Goal: Task Accomplishment & Management: Use online tool/utility

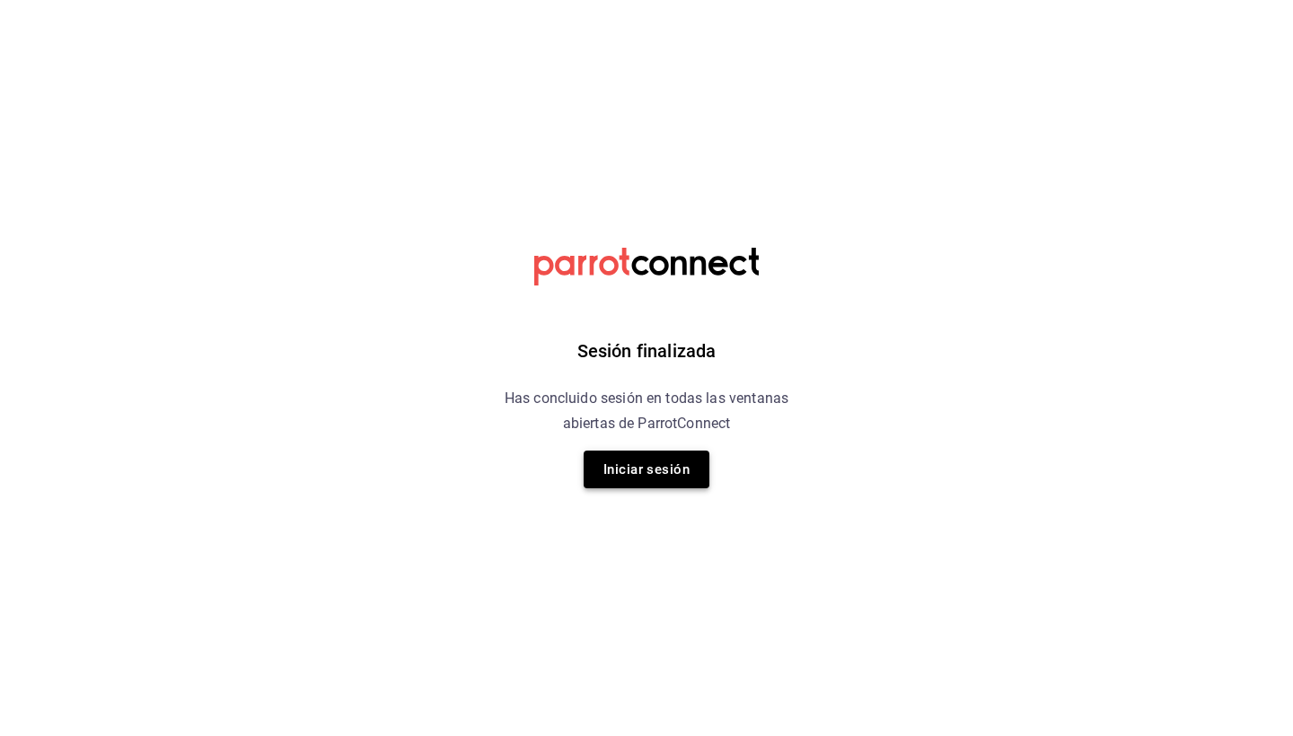
click at [623, 484] on button "Iniciar sesión" at bounding box center [647, 470] width 126 height 38
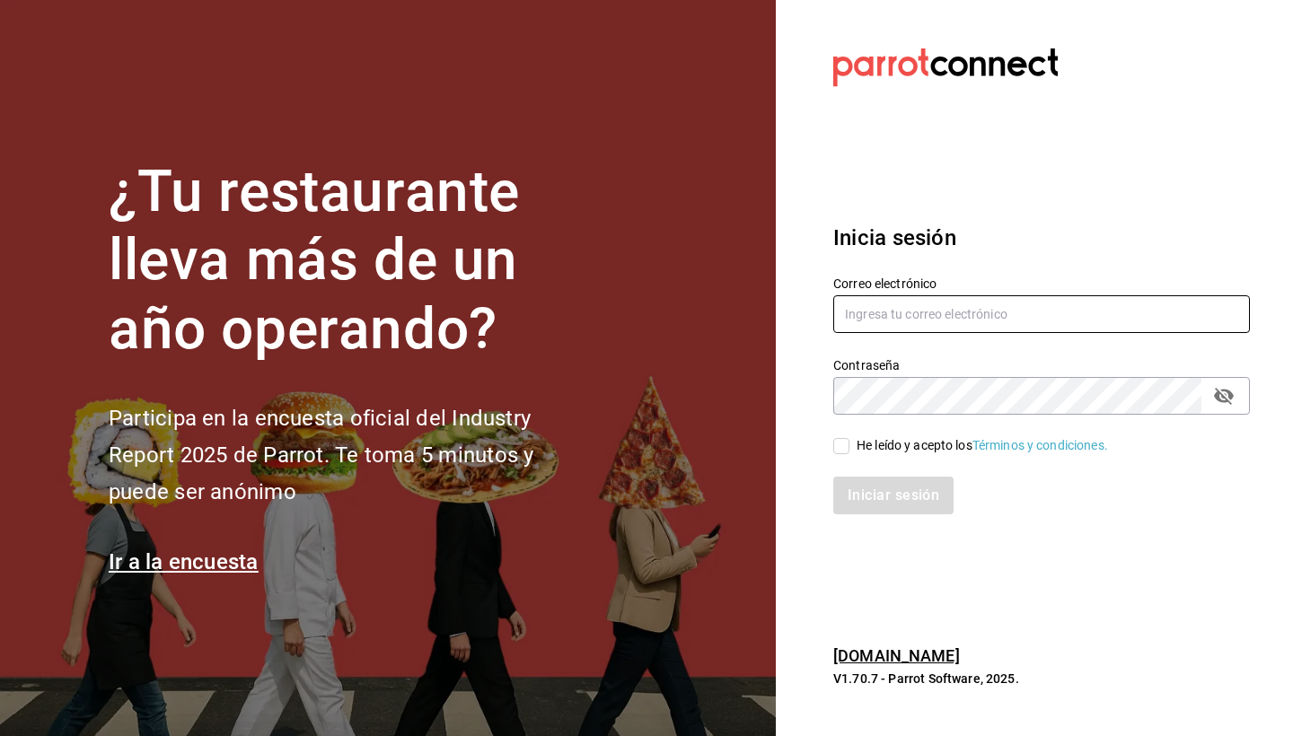
type input "mario.nino@grupocosteno.com"
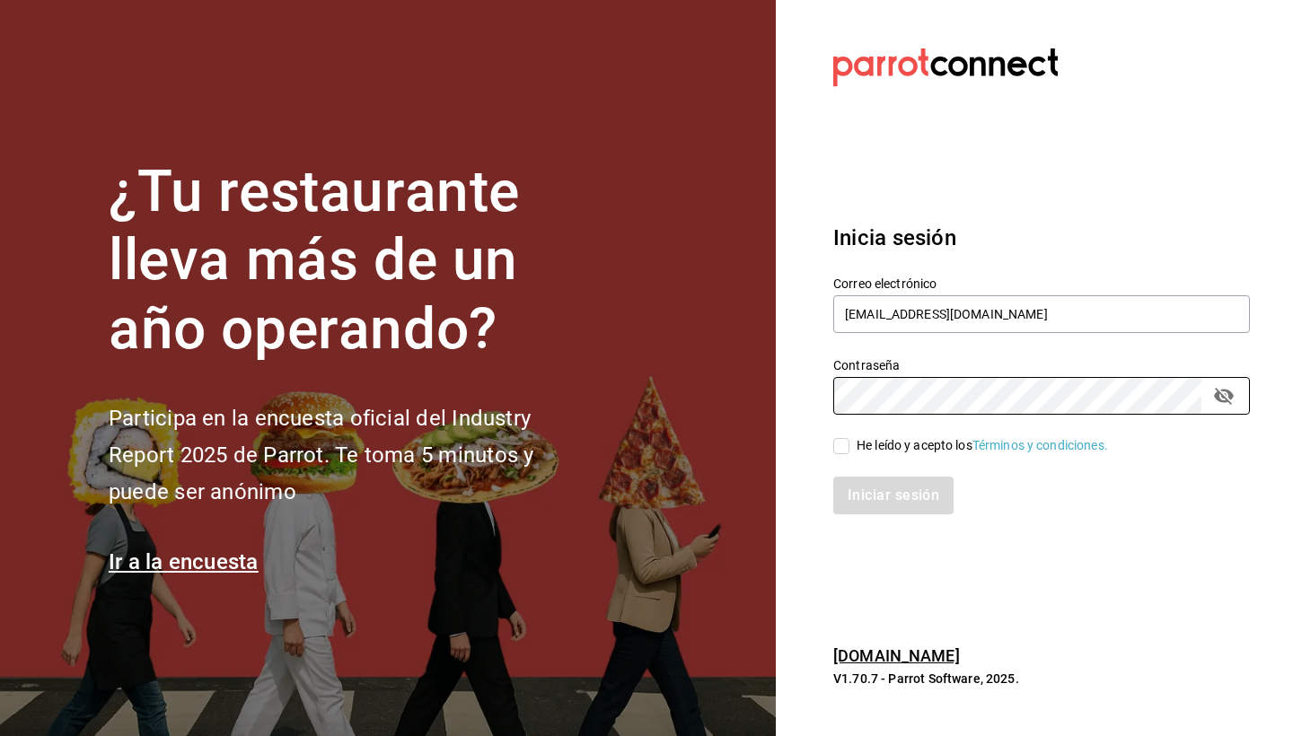
click at [840, 444] on input "He leído y acepto los Términos y condiciones." at bounding box center [841, 446] width 16 height 16
checkbox input "true"
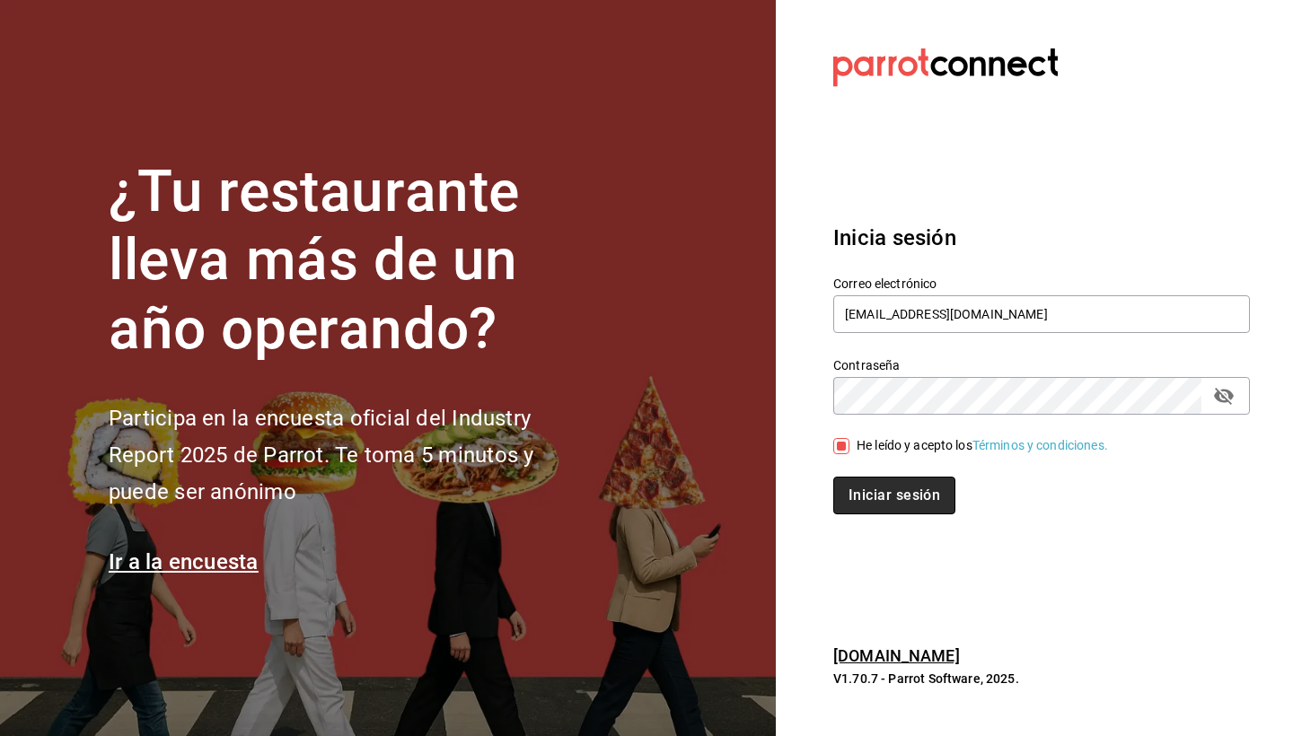
click at [875, 488] on button "Iniciar sesión" at bounding box center [894, 496] width 122 height 38
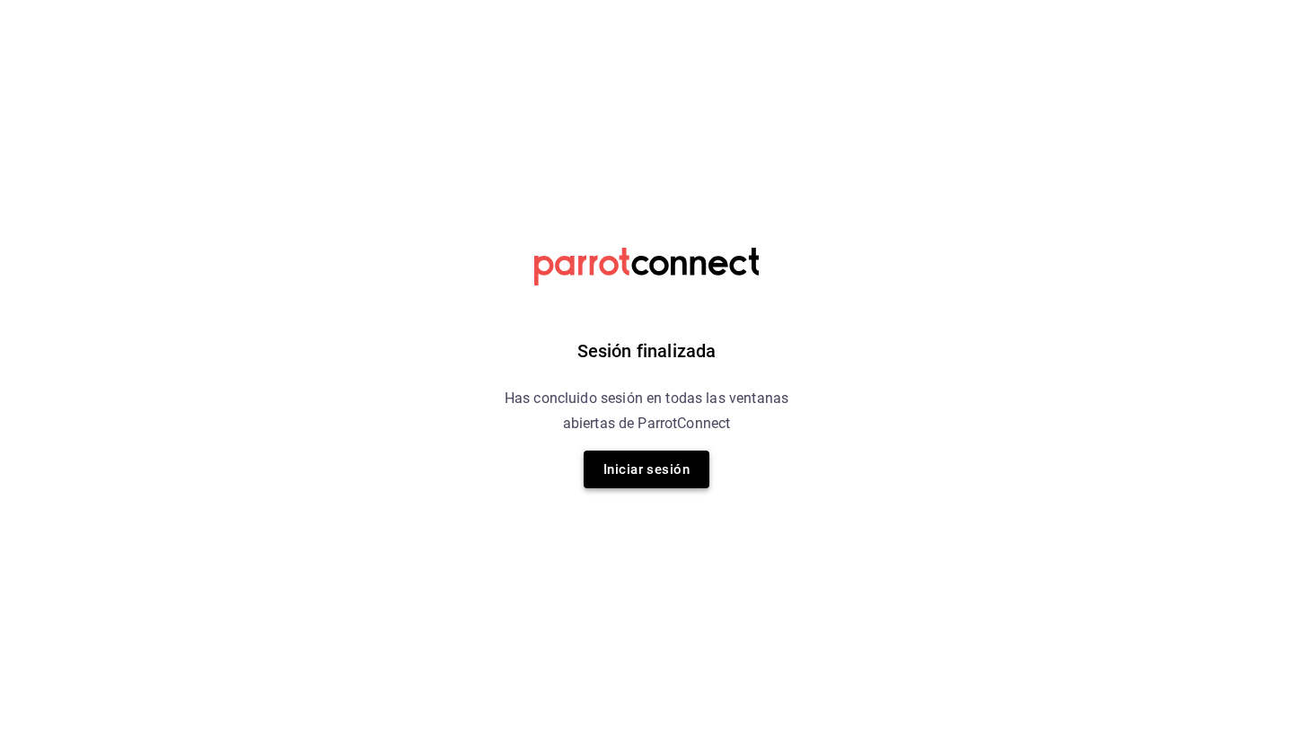
click at [633, 462] on button "Iniciar sesión" at bounding box center [647, 470] width 126 height 38
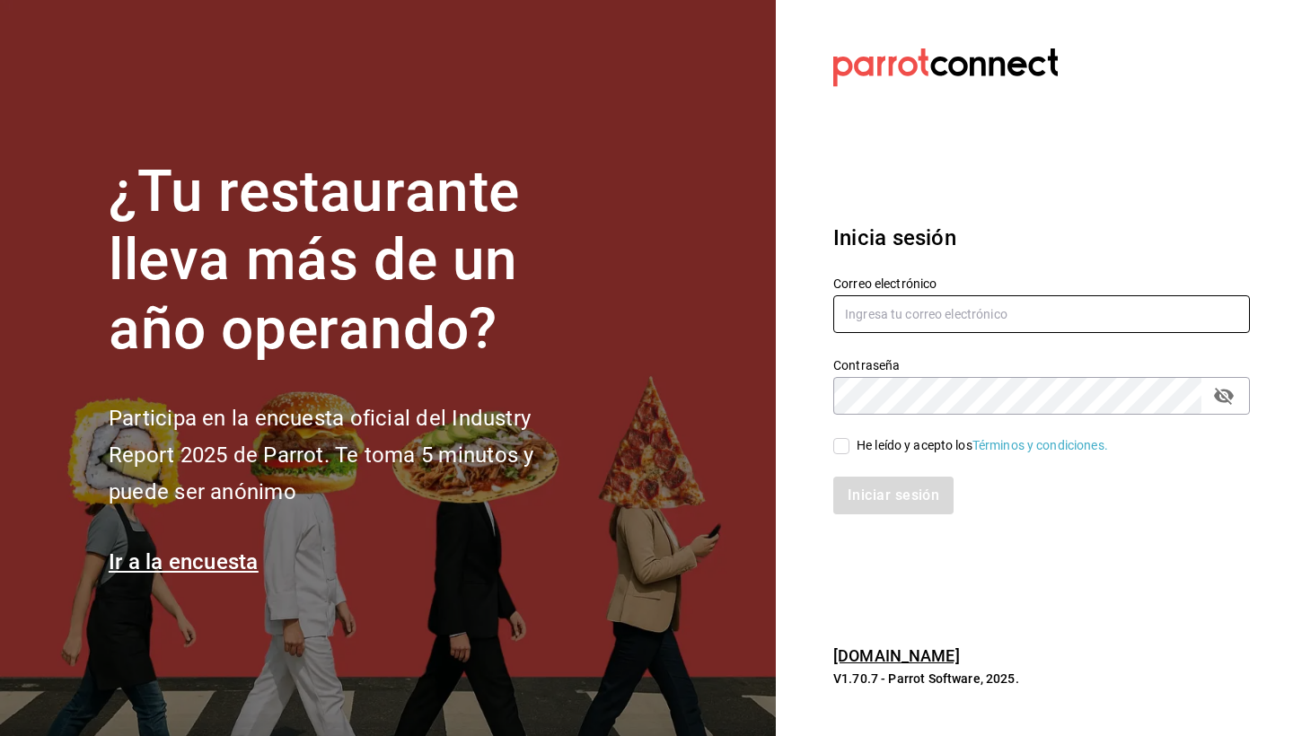
type input "mario.nino@grupocosteno.com"
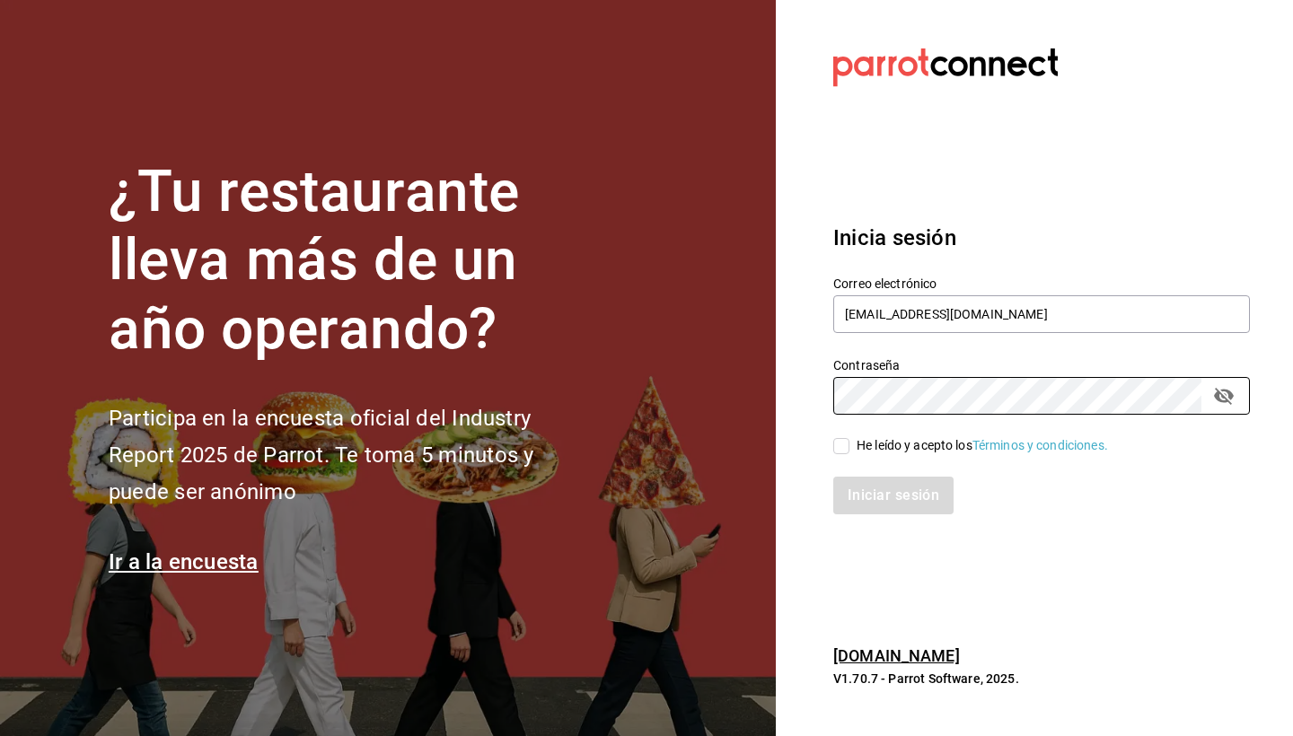
click at [852, 446] on span "He leído y acepto los Términos y condiciones." at bounding box center [978, 445] width 259 height 19
click at [849, 446] on input "He leído y acepto los Términos y condiciones." at bounding box center [841, 446] width 16 height 16
checkbox input "true"
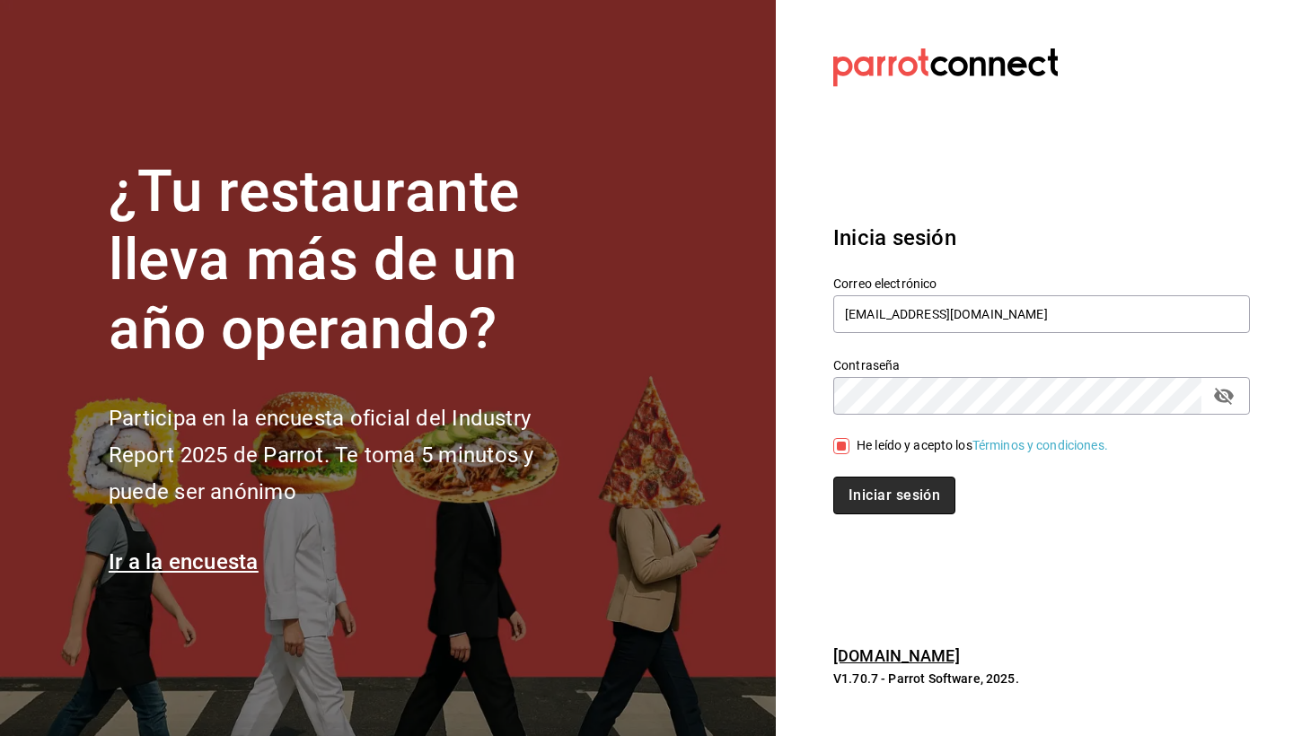
click at [906, 490] on button "Iniciar sesión" at bounding box center [894, 496] width 122 height 38
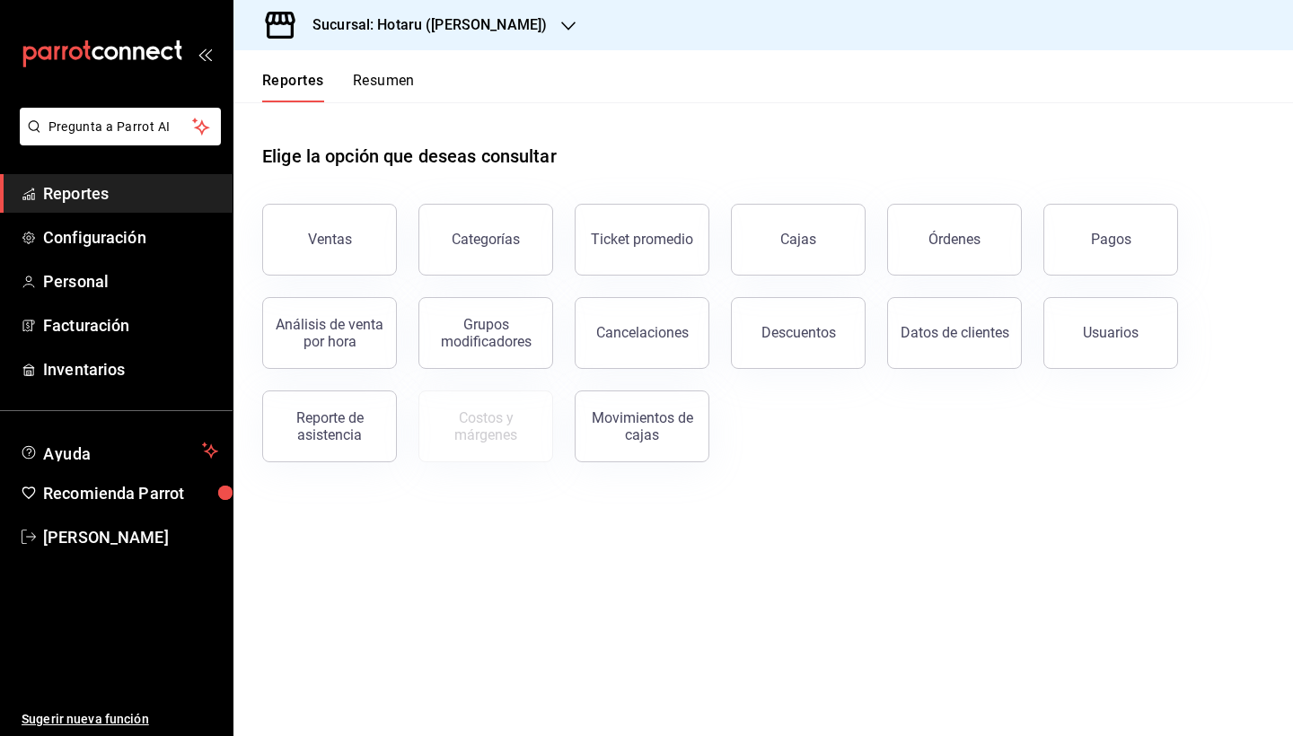
click at [561, 27] on icon "button" at bounding box center [568, 26] width 14 height 14
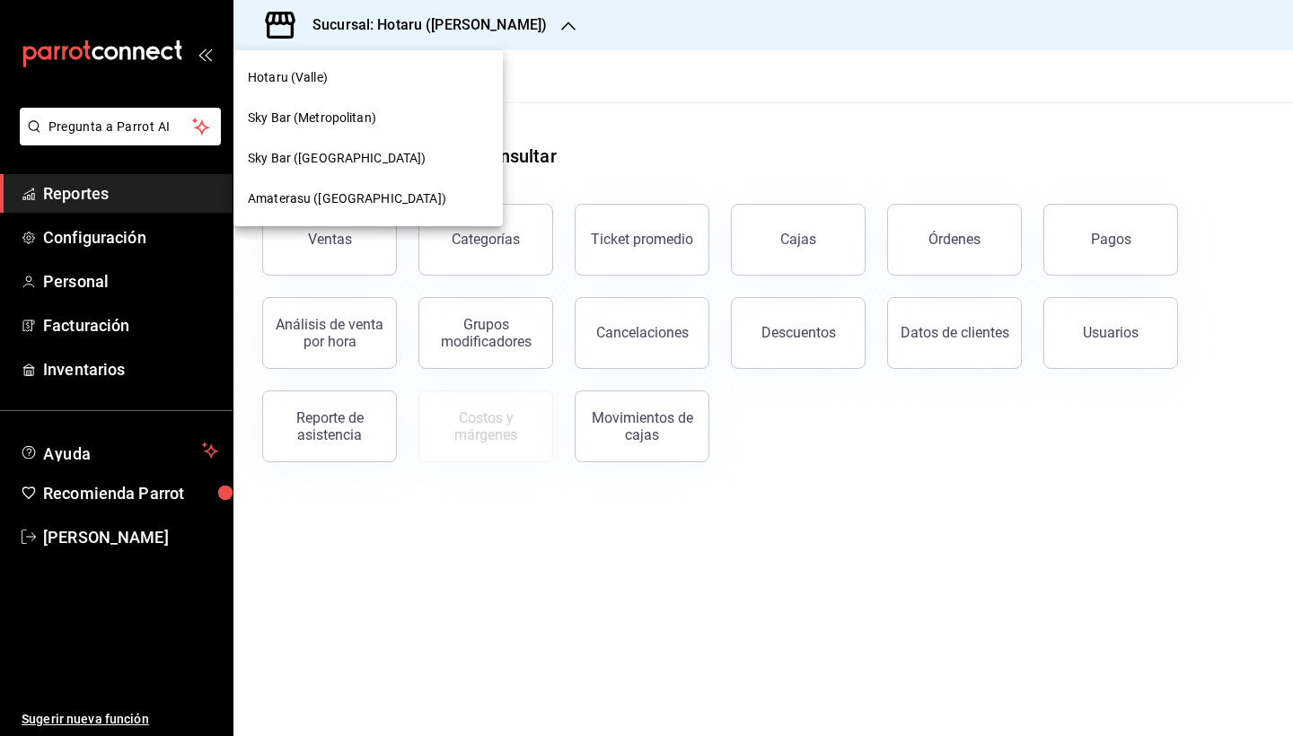
click at [307, 190] on span "Amaterasu ([GEOGRAPHIC_DATA])" at bounding box center [347, 198] width 198 height 19
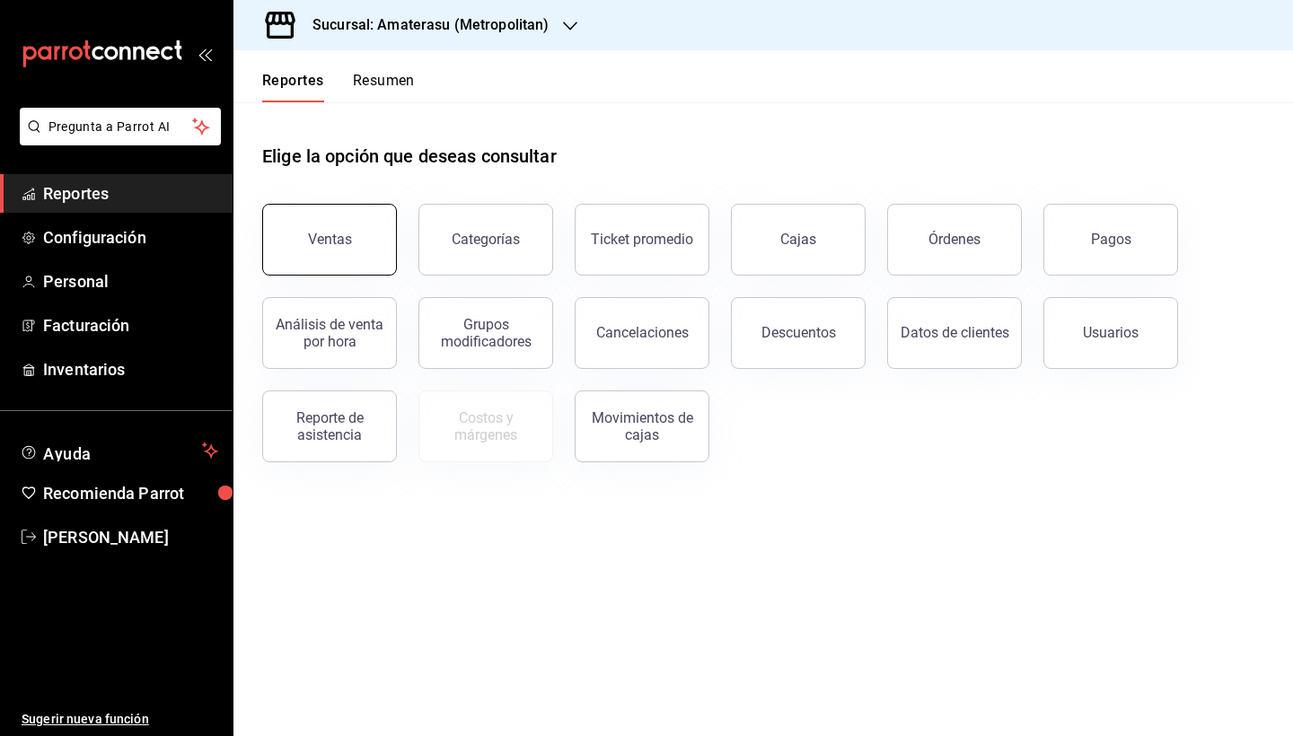
click at [323, 222] on button "Ventas" at bounding box center [329, 240] width 135 height 72
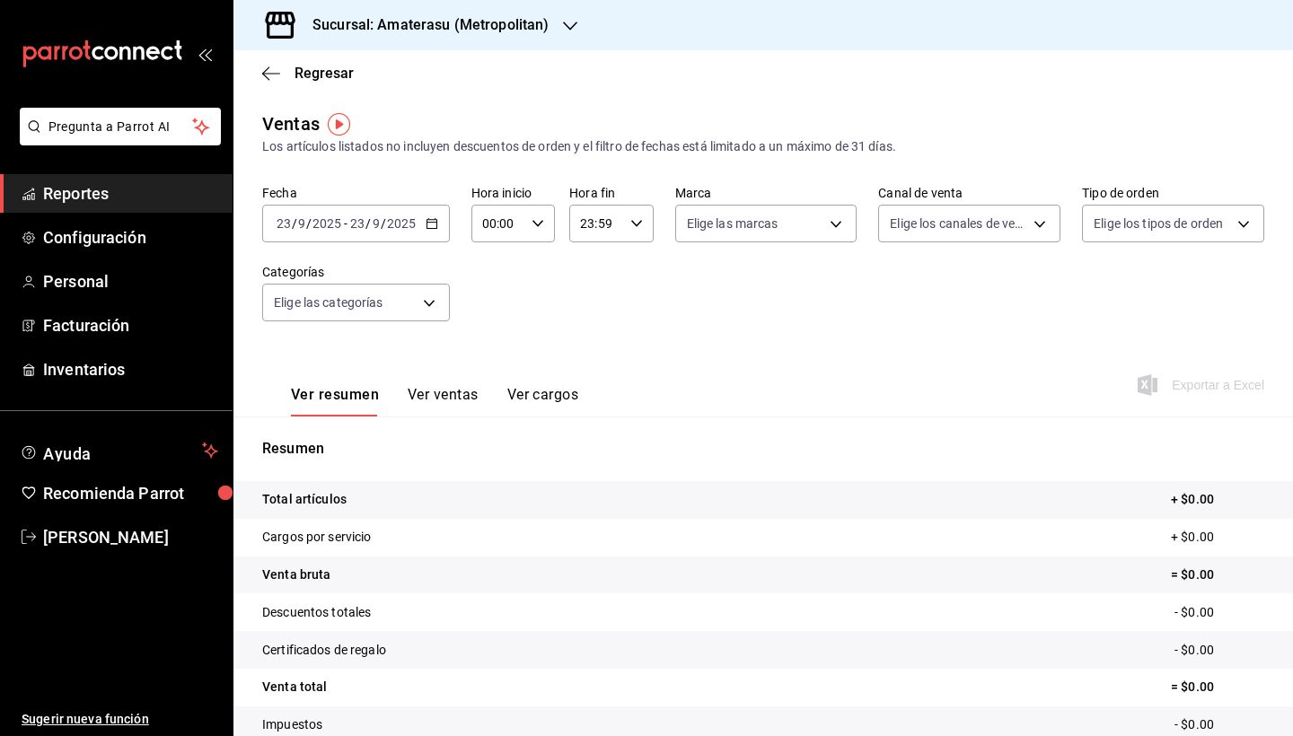
click at [426, 228] on icon "button" at bounding box center [432, 223] width 13 height 13
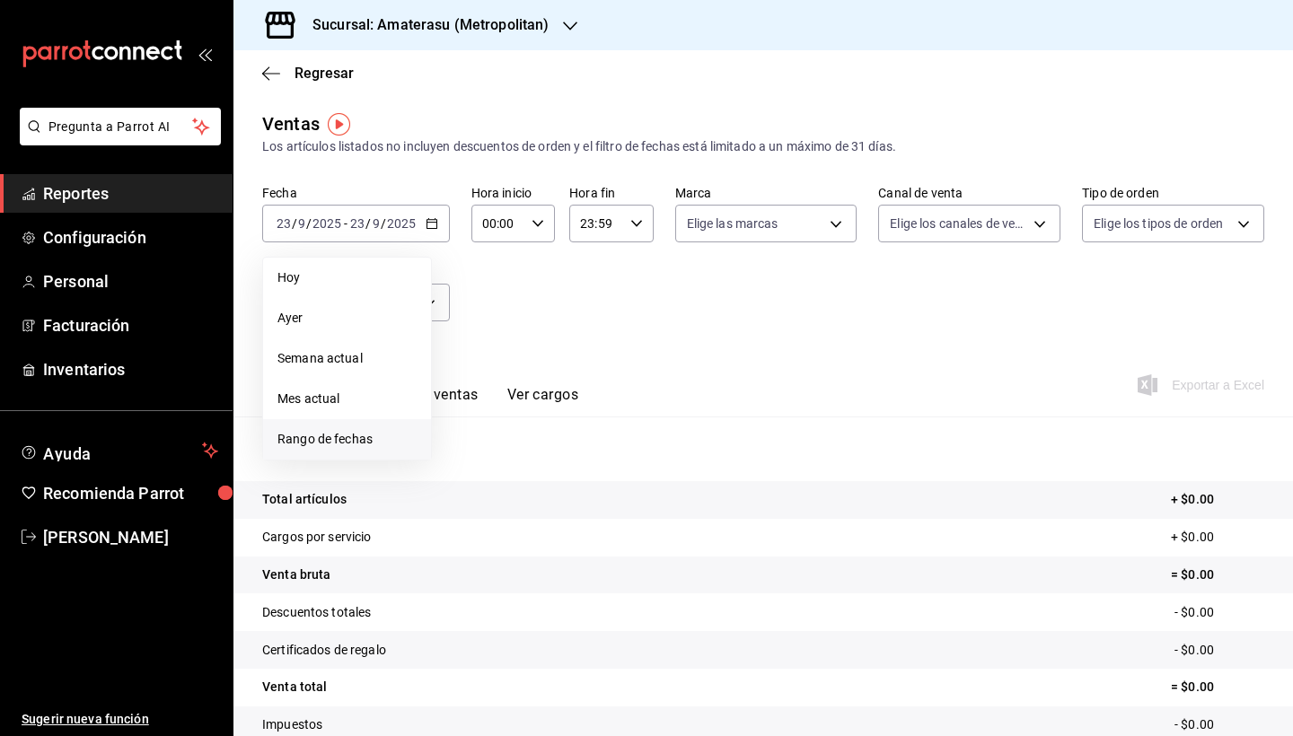
click at [368, 453] on li "Rango de fechas" at bounding box center [347, 439] width 168 height 40
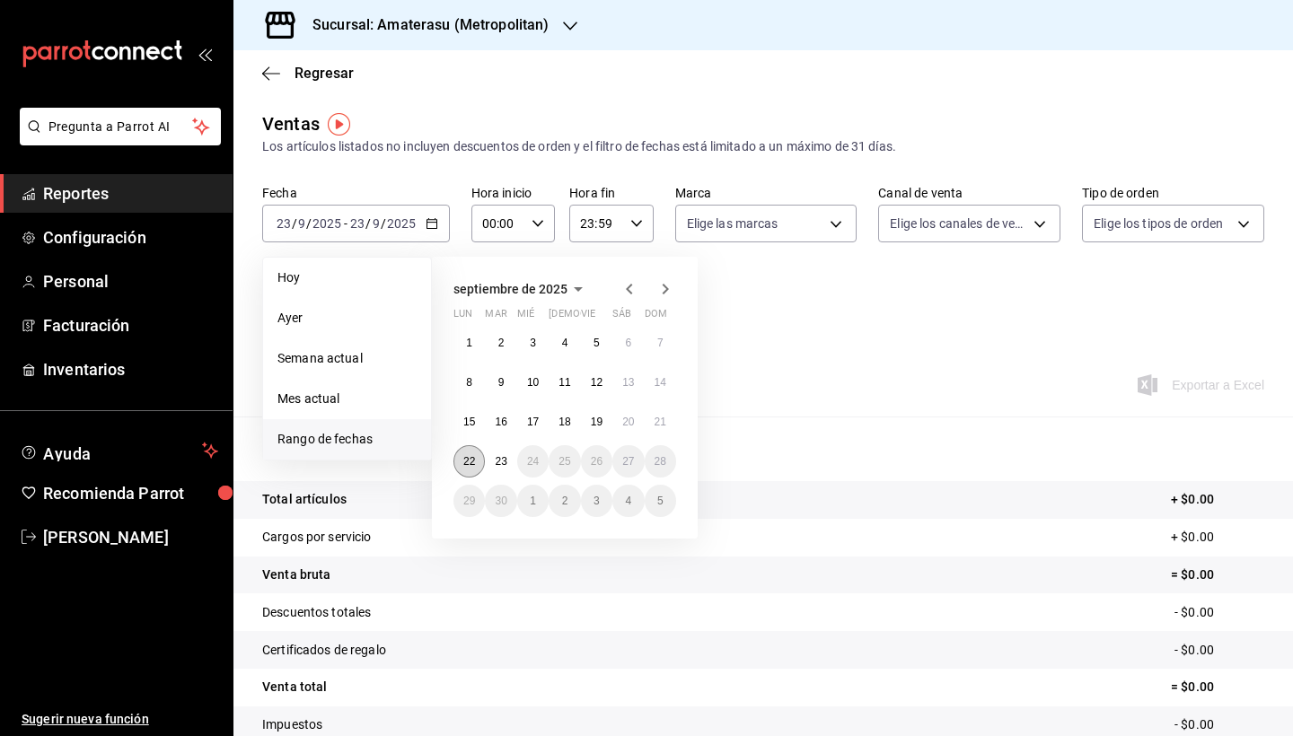
click at [470, 463] on abbr "22" at bounding box center [469, 461] width 12 height 13
click at [500, 461] on abbr "23" at bounding box center [501, 461] width 12 height 13
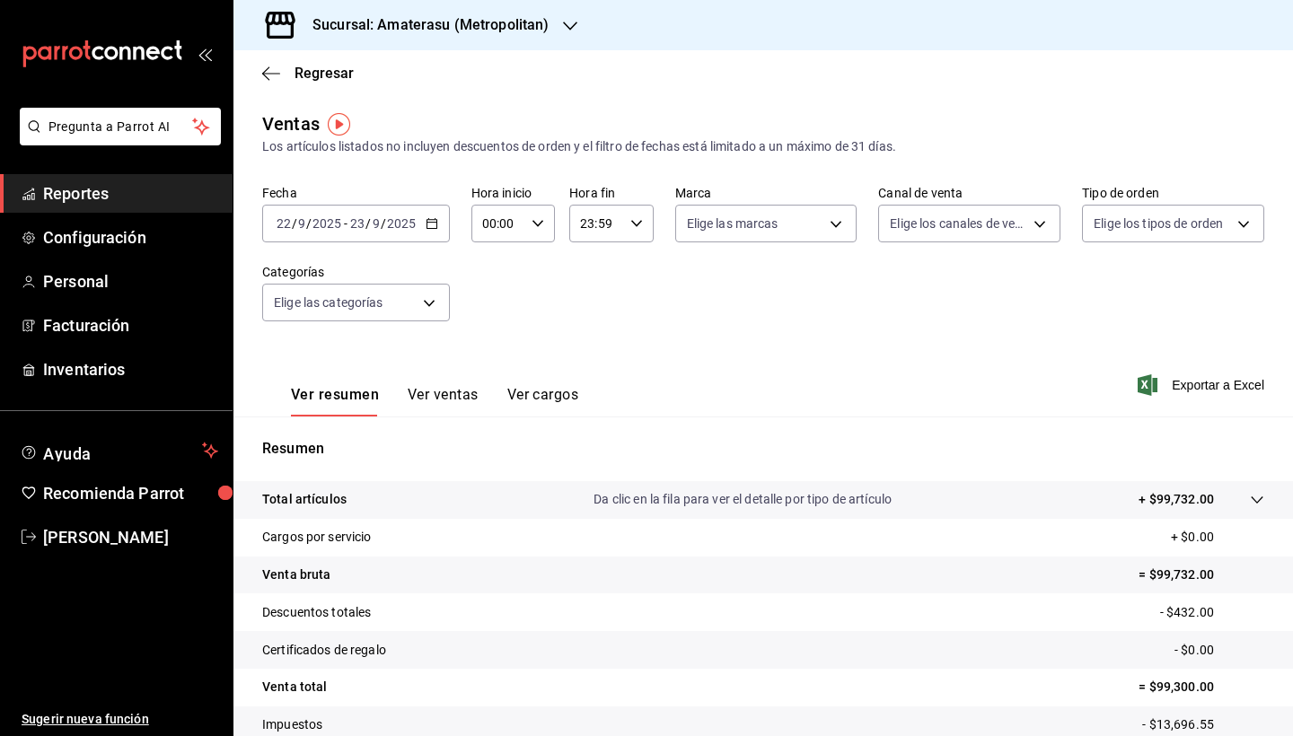
click at [544, 217] on div "00:00 Hora inicio" at bounding box center [513, 224] width 84 height 38
click at [492, 348] on span "05" at bounding box center [490, 345] width 13 height 14
type input "05:00"
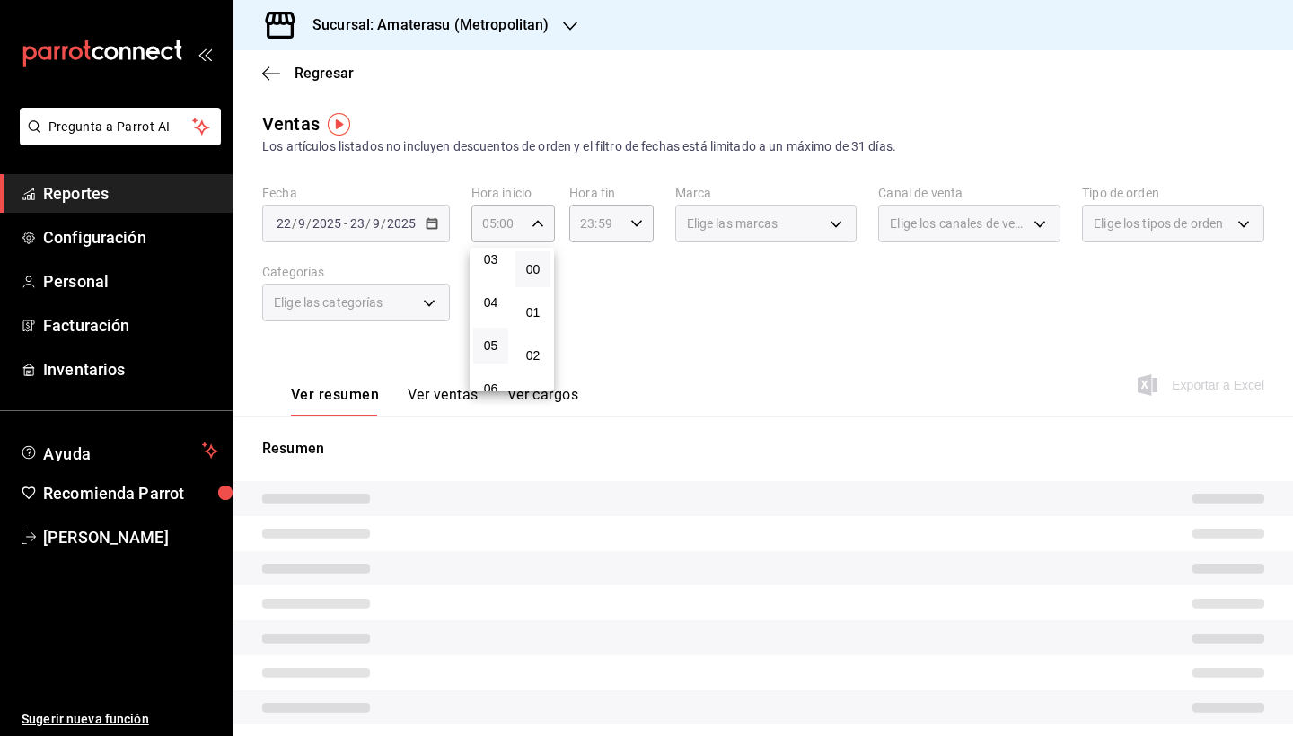
click at [542, 273] on button "00" at bounding box center [532, 269] width 35 height 36
click at [679, 291] on div at bounding box center [646, 368] width 1293 height 736
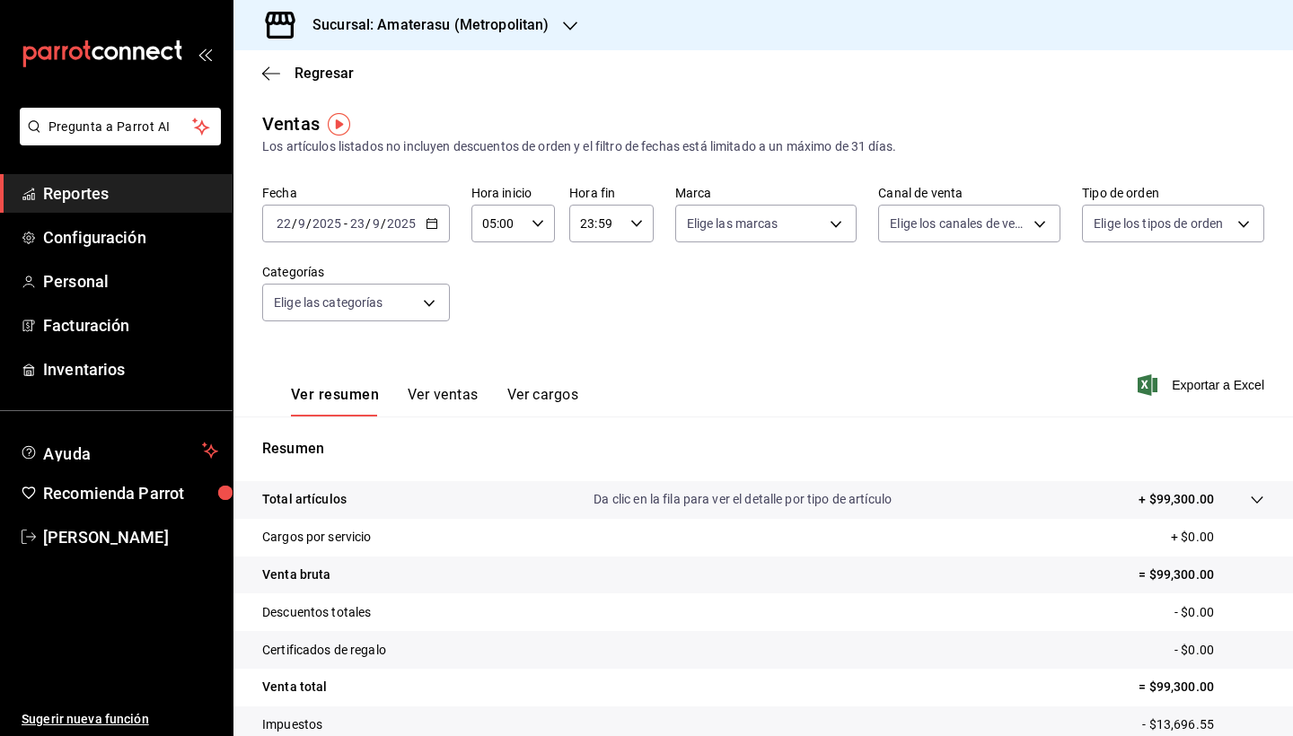
click at [635, 228] on icon "button" at bounding box center [636, 223] width 13 height 13
click at [588, 356] on button "05" at bounding box center [589, 360] width 35 height 36
click at [638, 272] on span "00" at bounding box center [631, 269] width 13 height 14
type input "05:00"
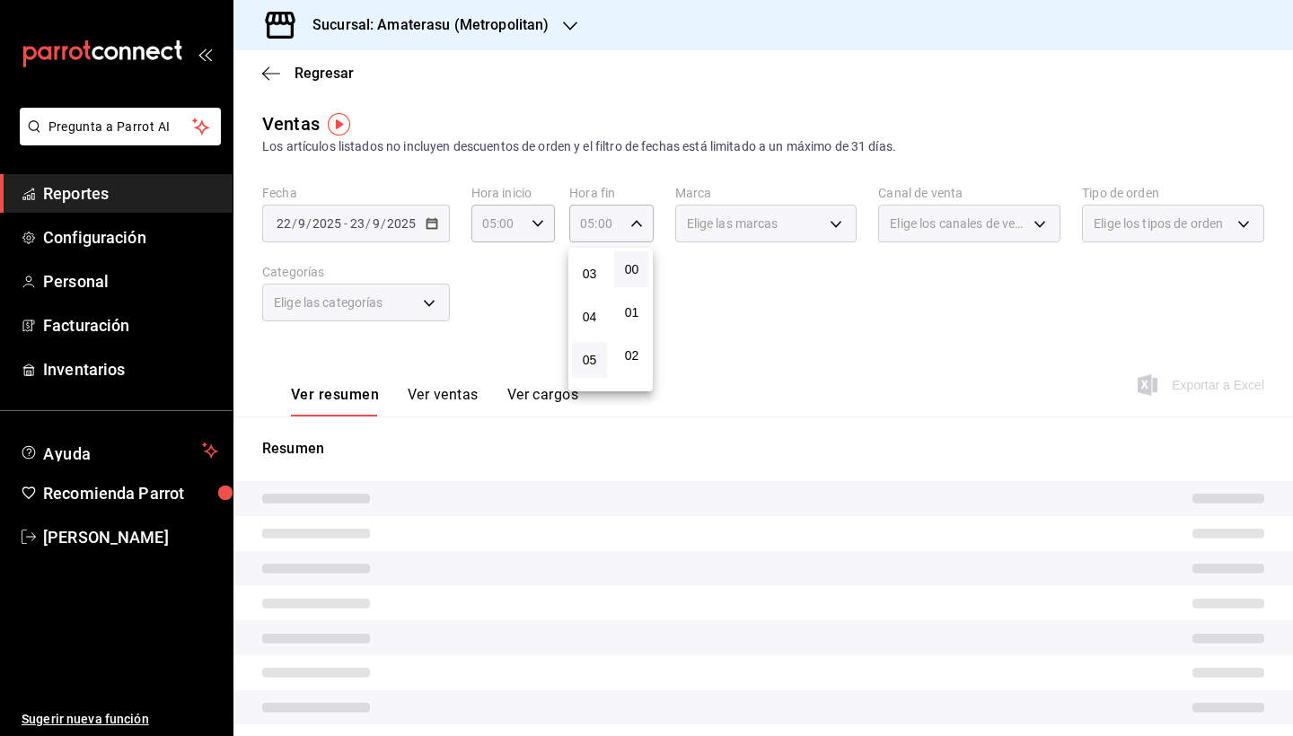
click at [768, 329] on div at bounding box center [646, 368] width 1293 height 736
click at [840, 228] on body "Pregunta a Parrot AI Reportes Configuración Personal Facturación Inventarios Ay…" at bounding box center [646, 368] width 1293 height 736
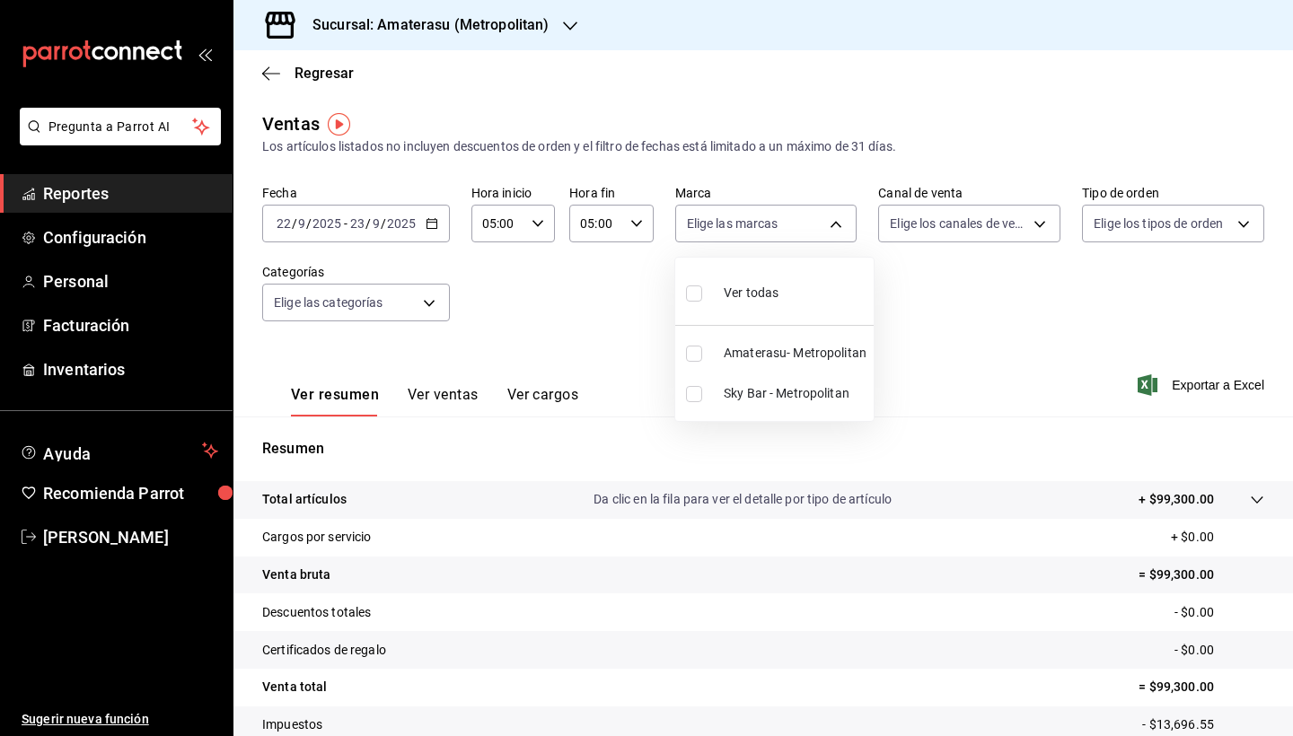
click at [699, 386] on input "checkbox" at bounding box center [694, 394] width 16 height 16
checkbox input "true"
type input "f3afaab8-8c3d-4e49-a299-af9bdf6027b2"
click at [904, 514] on div at bounding box center [646, 368] width 1293 height 736
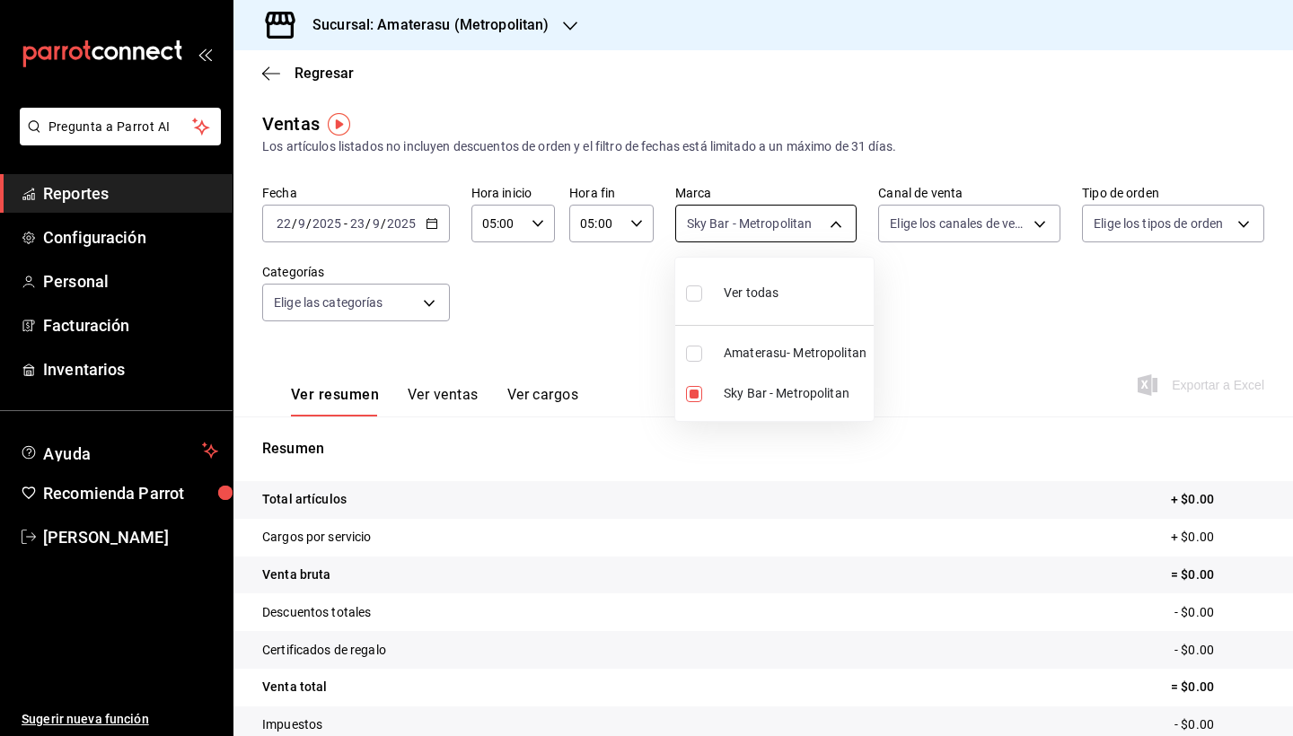
click at [847, 231] on body "Pregunta a Parrot AI Reportes Configuración Personal Facturación Inventarios Ay…" at bounding box center [646, 368] width 1293 height 736
click at [694, 354] on input "checkbox" at bounding box center [694, 354] width 16 height 16
checkbox input "true"
type input "f3afaab8-8c3d-4e49-a299-af9bdf6027b2,e4cd7fcb-d45b-43ae-a99f-ad4ccfcd9032"
checkbox input "true"
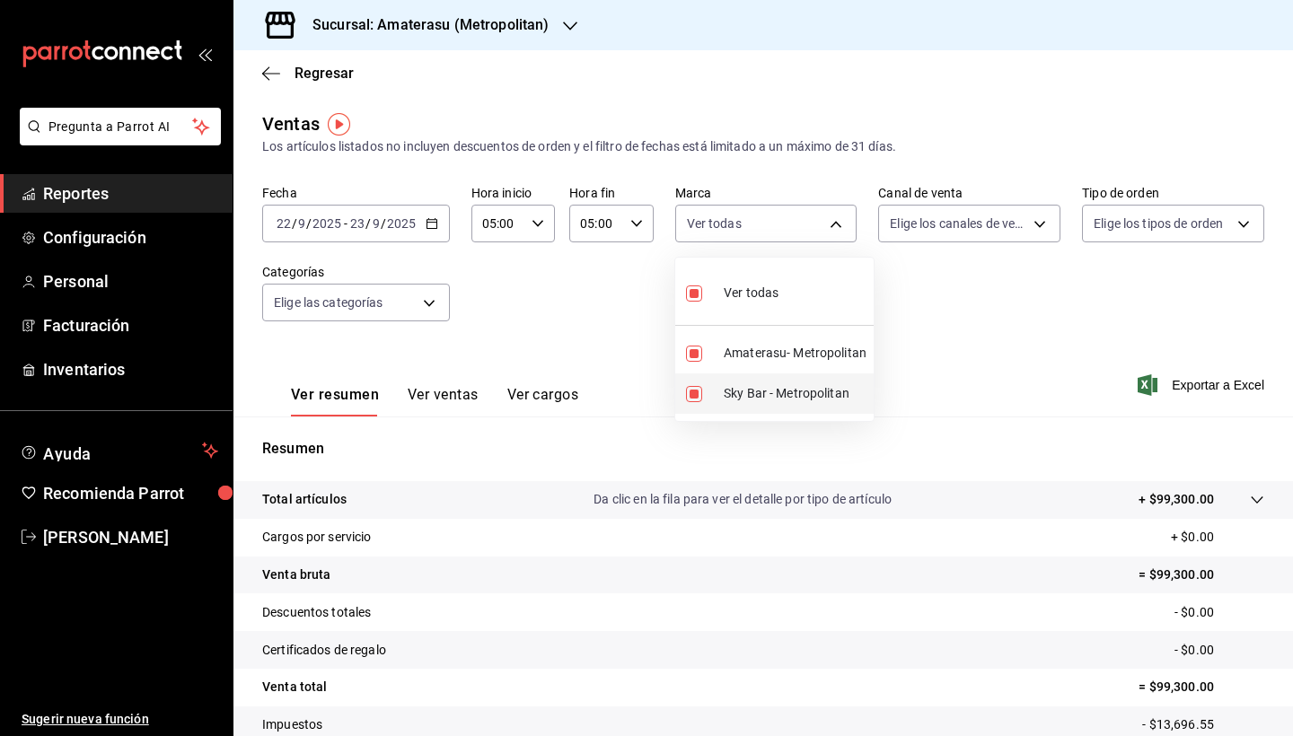
click at [692, 389] on input "checkbox" at bounding box center [694, 394] width 16 height 16
checkbox input "false"
type input "e4cd7fcb-d45b-43ae-a99f-ad4ccfcd9032"
checkbox input "false"
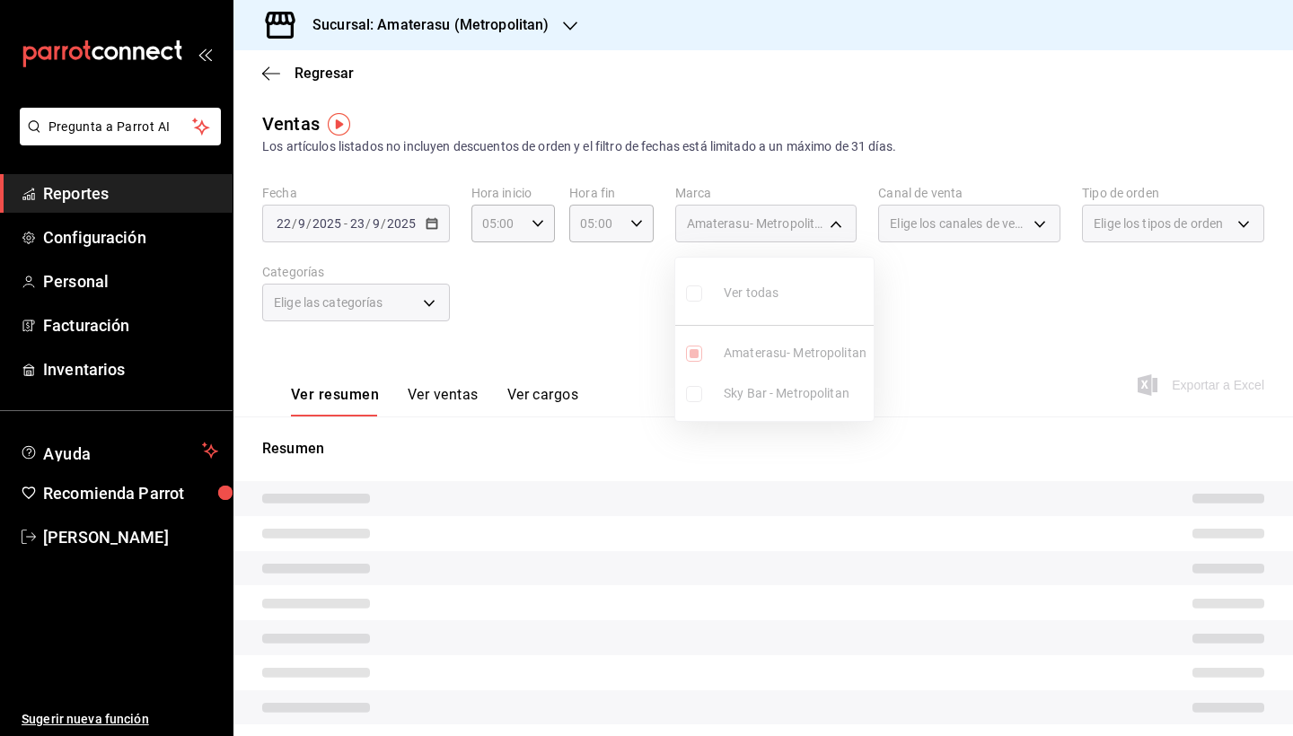
click at [958, 533] on div at bounding box center [646, 368] width 1293 height 736
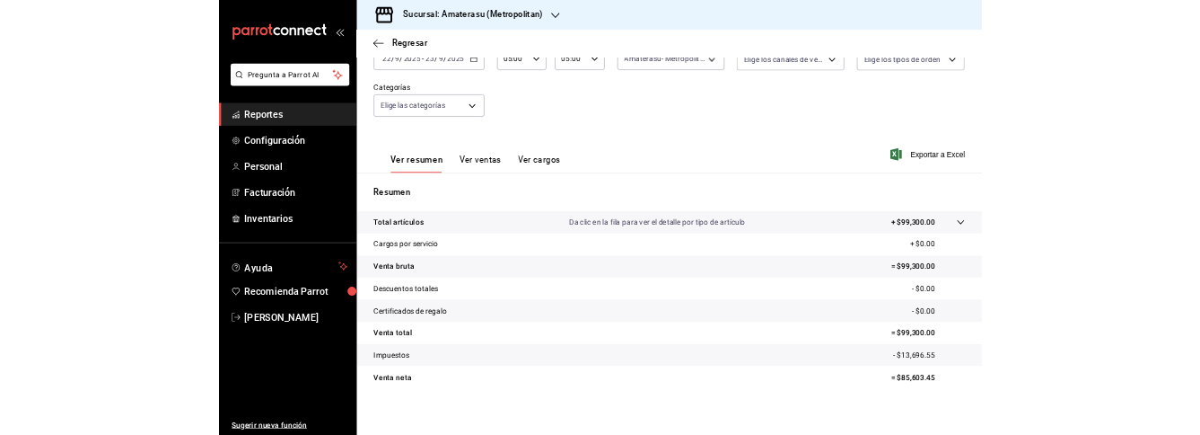
scroll to position [124, 0]
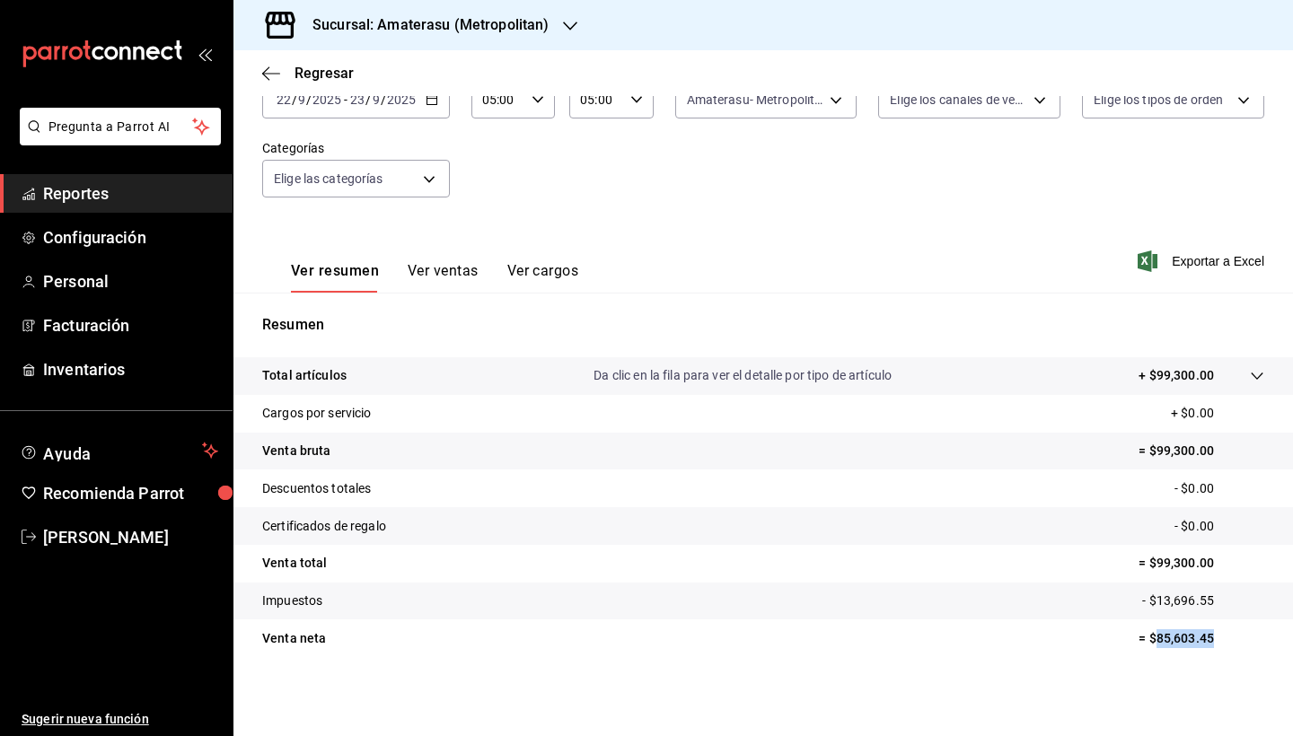
drag, startPoint x: 1156, startPoint y: 638, endPoint x: 1218, endPoint y: 637, distance: 62.0
click at [1218, 637] on p "= $85,603.45" at bounding box center [1202, 638] width 126 height 19
copy p "85,603.45"
